Goal: Use online tool/utility: Utilize a website feature to perform a specific function

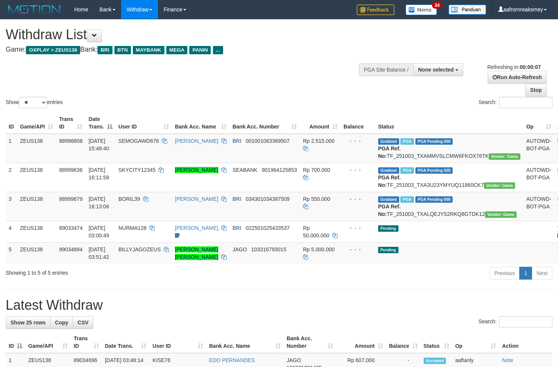
select select
select select "**"
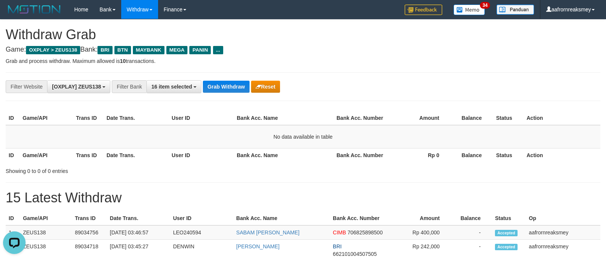
scroll to position [32, 0]
click at [232, 88] on button "Grab Withdraw" at bounding box center [226, 87] width 46 height 12
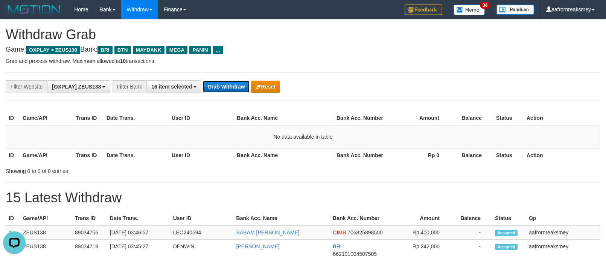
click at [213, 85] on button "Grab Withdraw" at bounding box center [226, 87] width 46 height 12
click at [216, 85] on button "Grab Withdraw" at bounding box center [226, 87] width 46 height 12
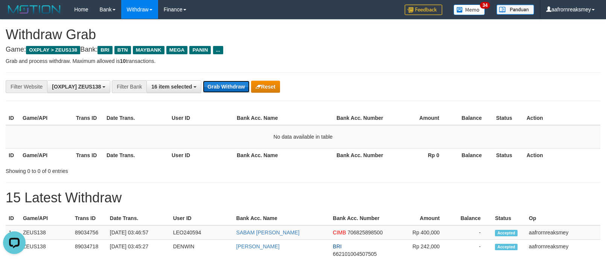
click at [218, 82] on button "Grab Withdraw" at bounding box center [226, 87] width 46 height 12
click at [219, 82] on button "Grab Withdraw" at bounding box center [226, 87] width 46 height 12
click at [220, 82] on button "Grab Withdraw" at bounding box center [226, 87] width 46 height 12
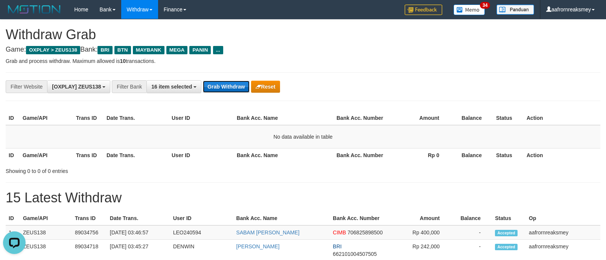
click at [220, 82] on button "Grab Withdraw" at bounding box center [226, 87] width 46 height 12
drag, startPoint x: 220, startPoint y: 82, endPoint x: 223, endPoint y: 78, distance: 5.2
click at [221, 81] on button "Grab Withdraw" at bounding box center [226, 87] width 46 height 12
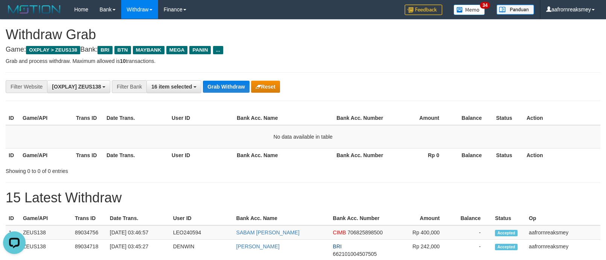
click at [223, 78] on div "**********" at bounding box center [303, 86] width 595 height 29
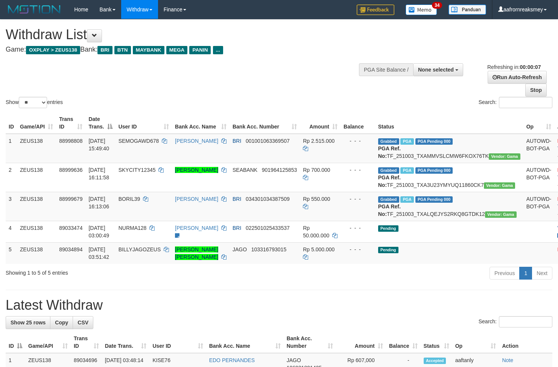
select select
select select "**"
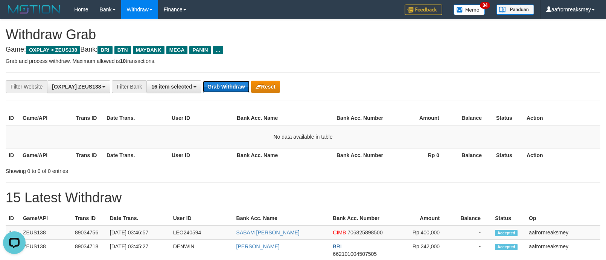
click at [222, 87] on button "Grab Withdraw" at bounding box center [226, 87] width 46 height 12
click at [223, 87] on button "Grab Withdraw" at bounding box center [226, 87] width 46 height 12
